Goal: Task Accomplishment & Management: Use online tool/utility

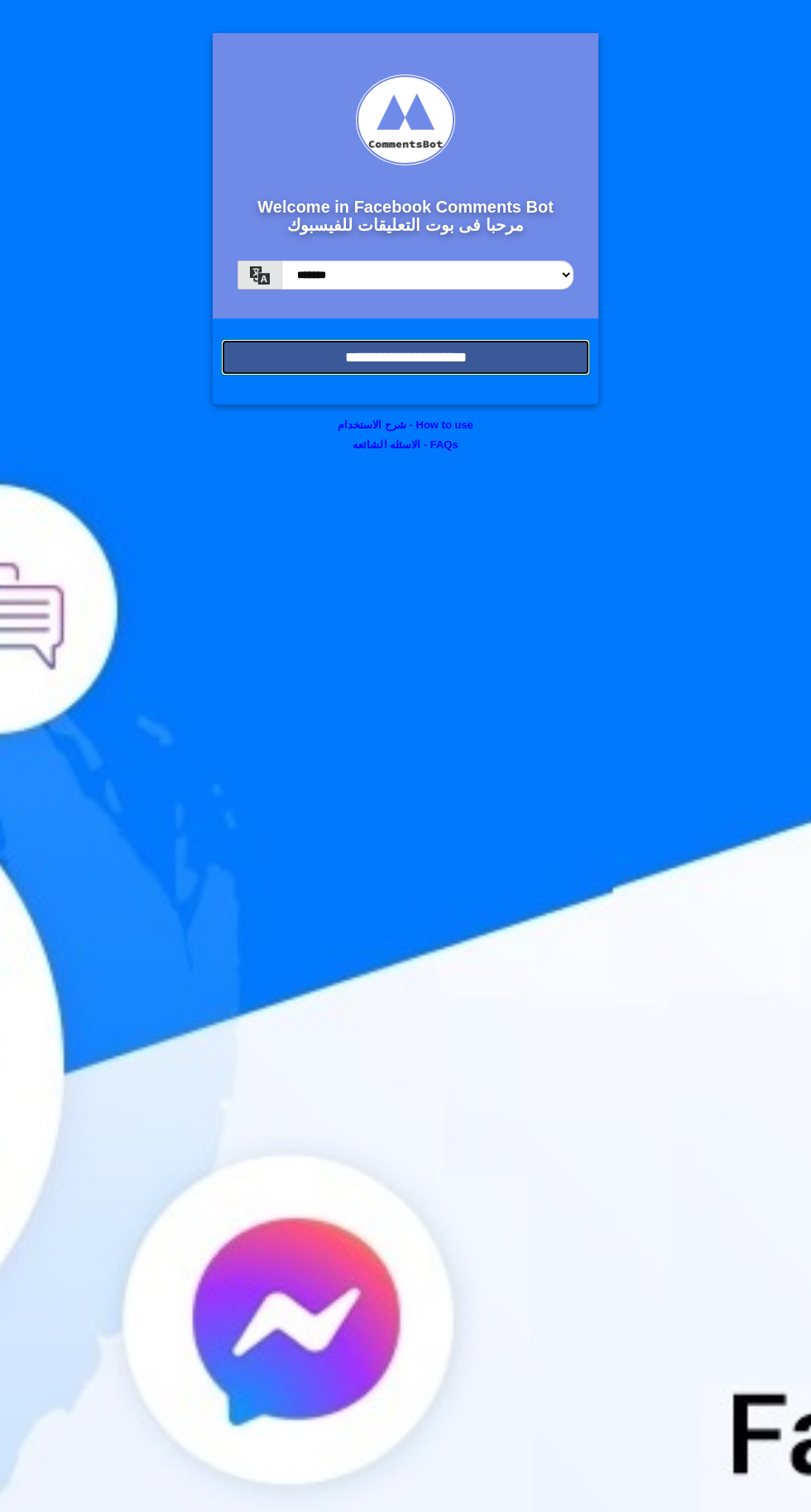
click at [428, 364] on input "**********" at bounding box center [406, 357] width 369 height 36
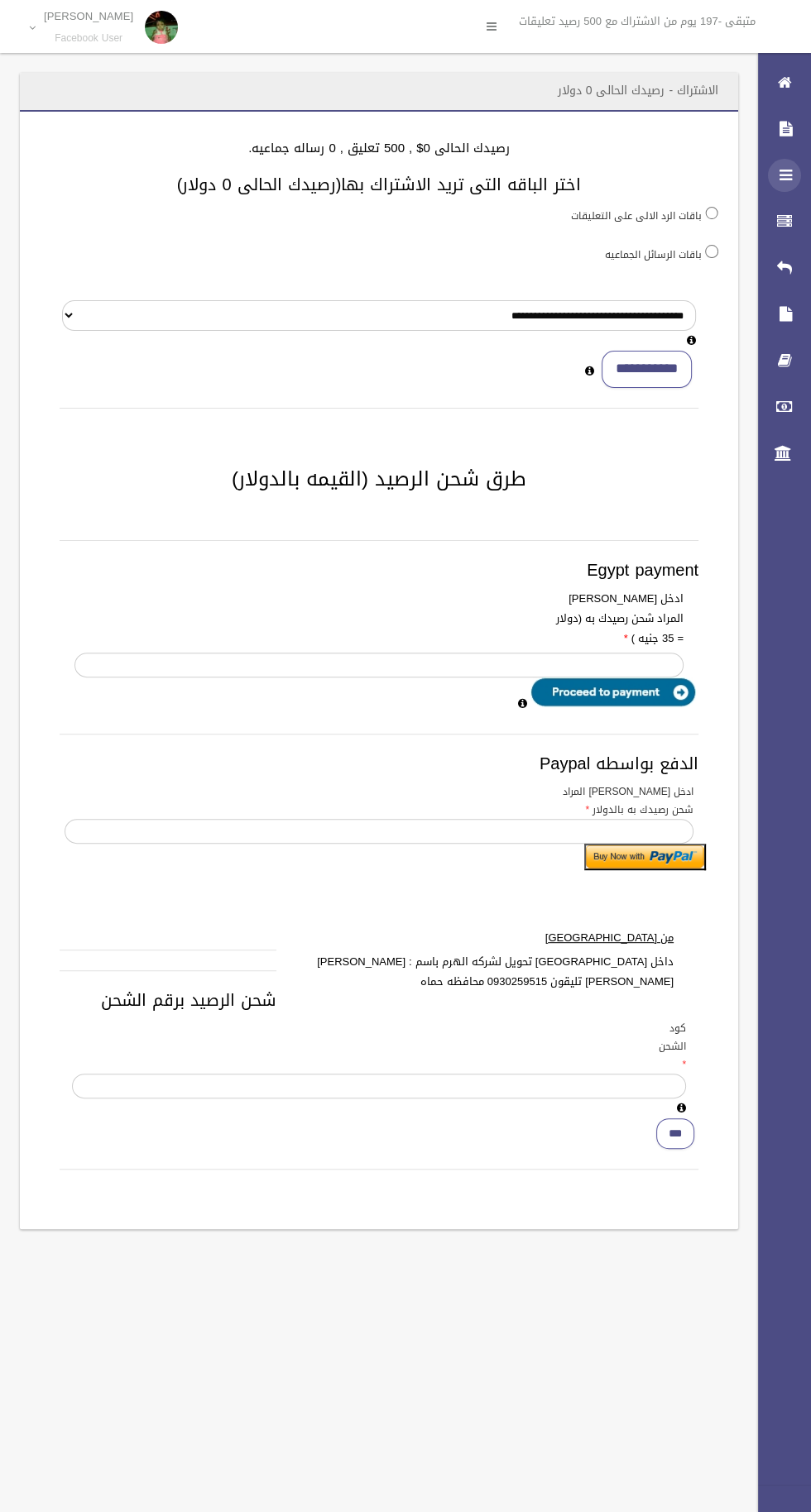
click at [774, 182] on div at bounding box center [785, 176] width 33 height 33
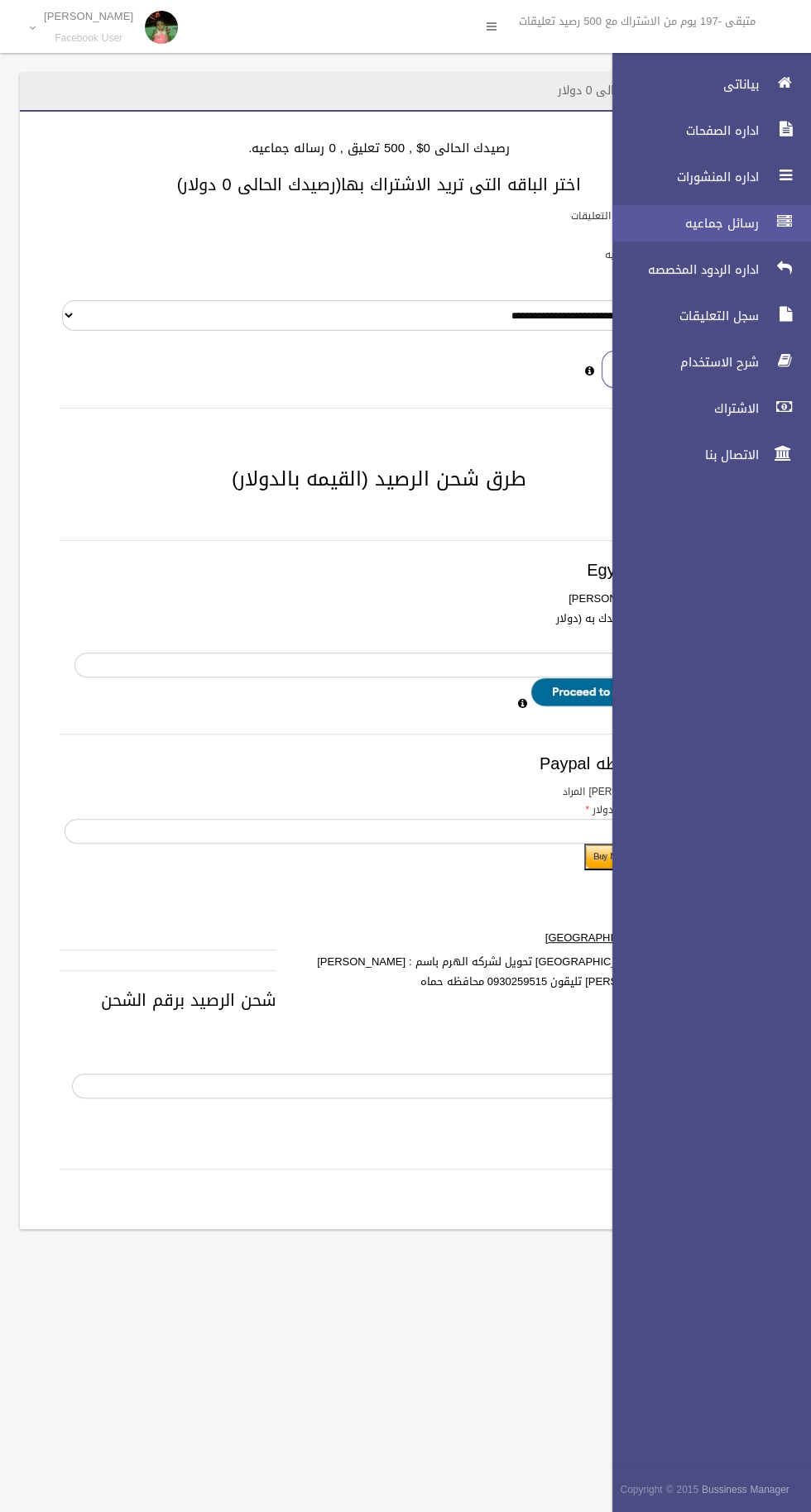
click at [742, 222] on span "رسائل جماعيه" at bounding box center [681, 223] width 165 height 17
